Goal: Find specific page/section: Find specific page/section

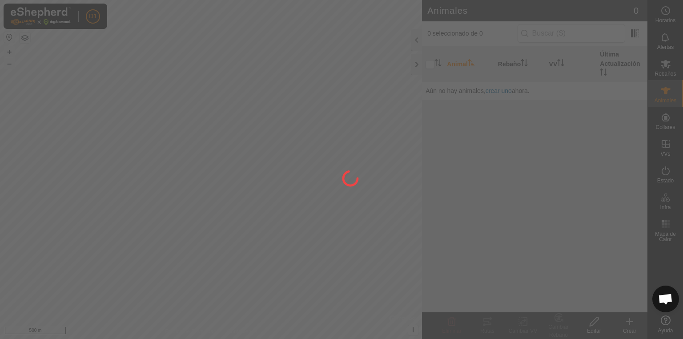
checkbox input "true"
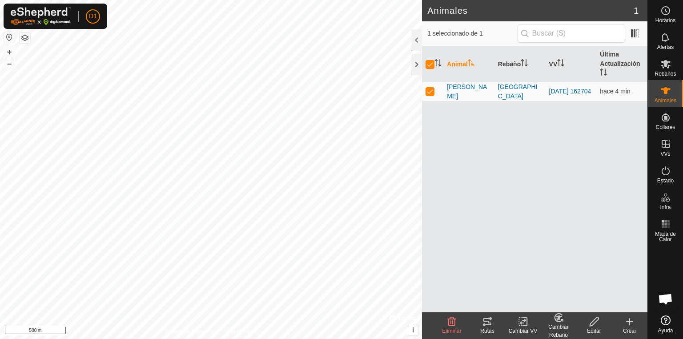
click at [487, 325] on icon at bounding box center [487, 321] width 11 height 11
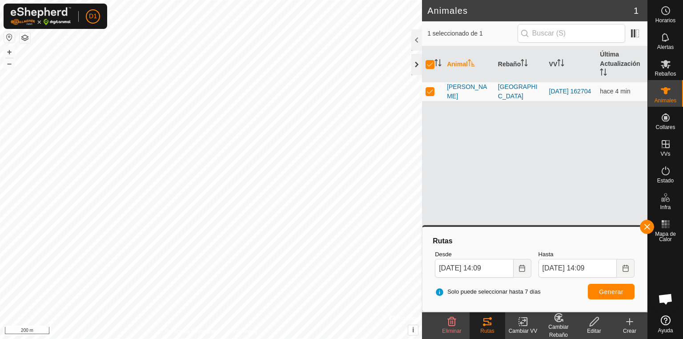
click at [414, 64] on div at bounding box center [416, 64] width 11 height 21
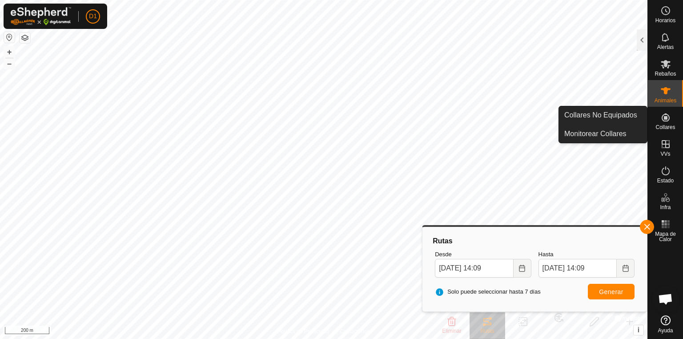
click at [661, 124] on es-neckbands-svg-icon at bounding box center [665, 117] width 16 height 14
click at [619, 118] on link "Collares No Equipados" at bounding box center [603, 115] width 88 height 18
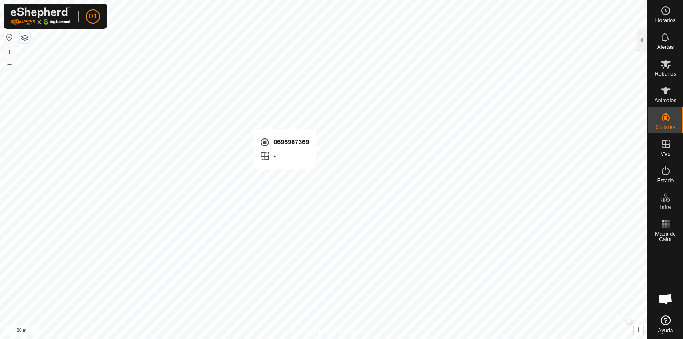
checkbox input "true"
drag, startPoint x: 641, startPoint y: 39, endPoint x: 633, endPoint y: 44, distance: 9.8
click at [642, 39] on div at bounding box center [641, 39] width 11 height 21
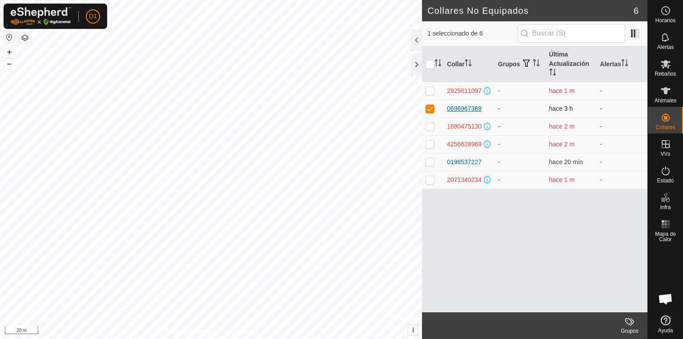
click at [466, 106] on div "0696967369" at bounding box center [464, 108] width 35 height 9
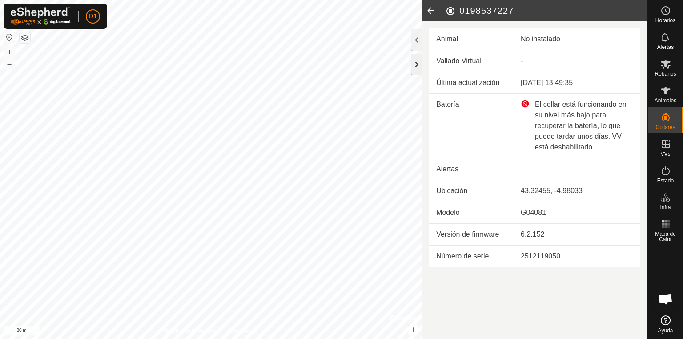
click at [416, 69] on div at bounding box center [416, 64] width 11 height 21
